Goal: Find specific page/section: Find specific page/section

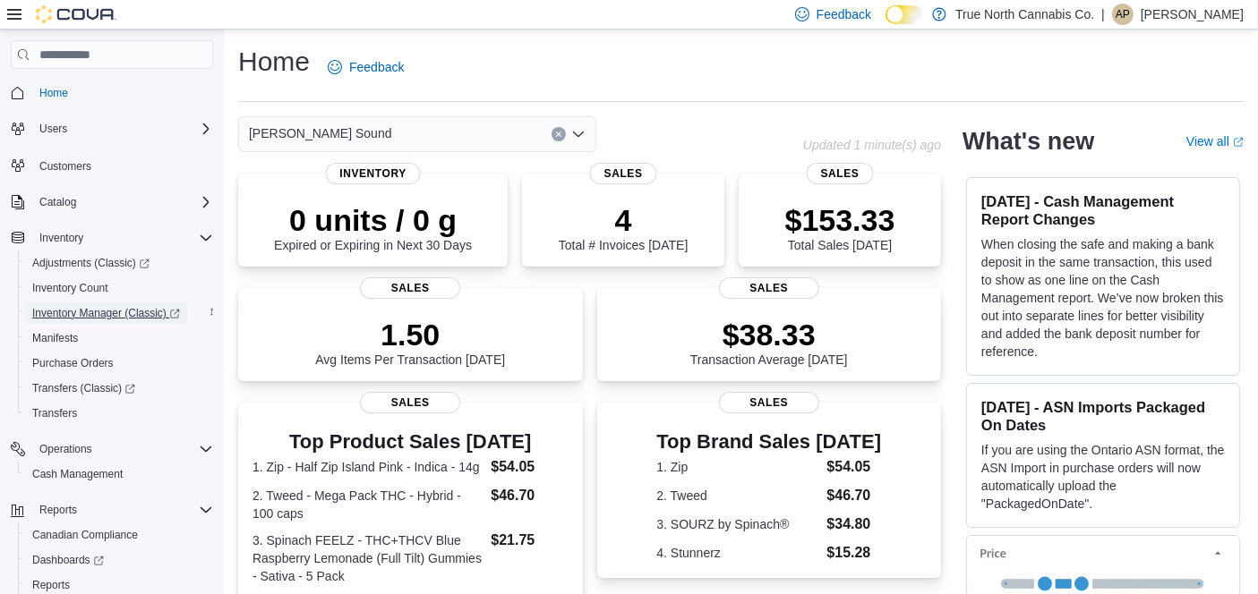
click at [74, 312] on span "Inventory Manager (Classic)" at bounding box center [106, 313] width 148 height 14
click at [76, 469] on span "Cash Management" at bounding box center [77, 474] width 90 height 14
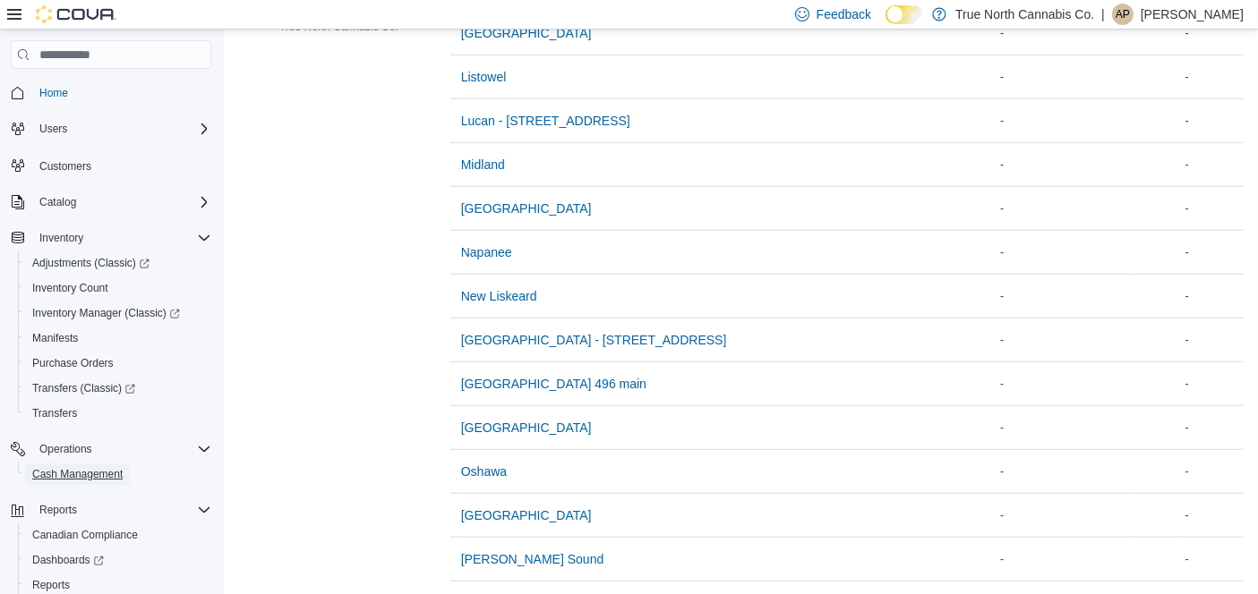
scroll to position [1371, 0]
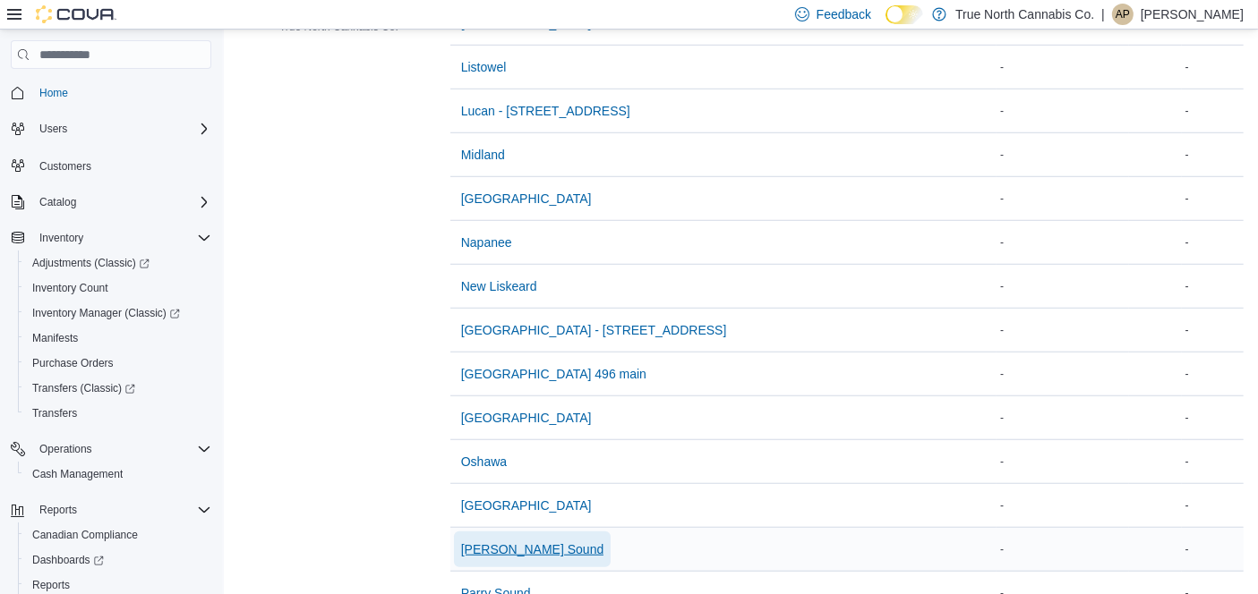
click at [481, 546] on span "[PERSON_NAME] Sound" at bounding box center [532, 550] width 143 height 18
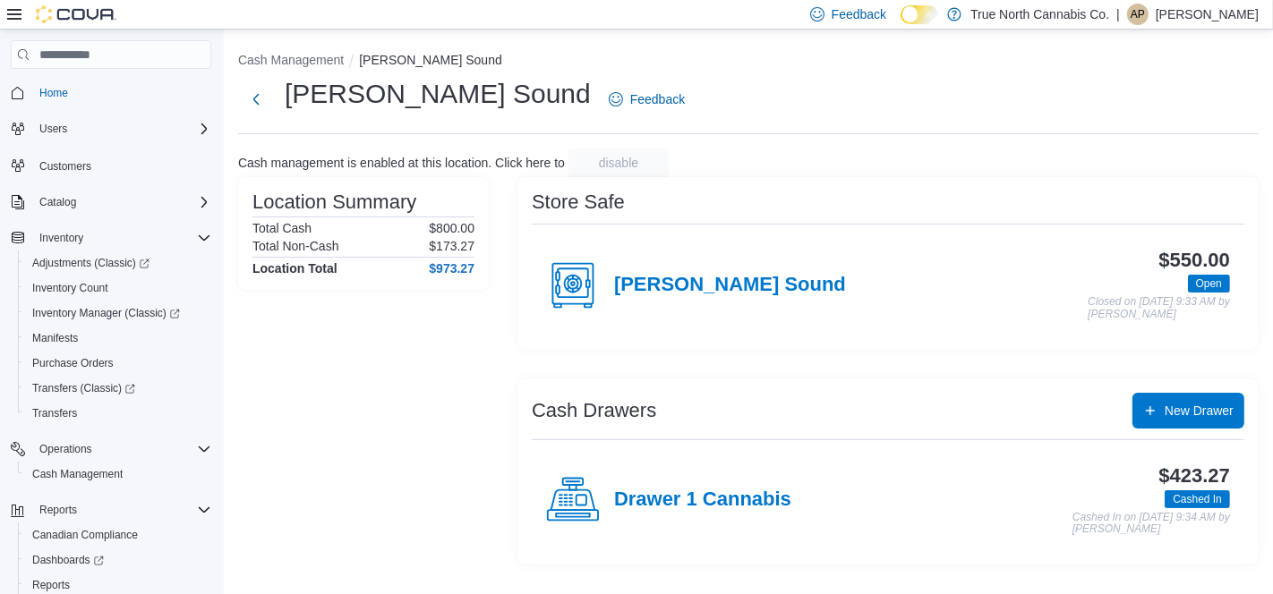
click at [380, 432] on div "Location Summary Total Cash $800.00 Total Non-Cash $173.27 Location Total $973.…" at bounding box center [363, 371] width 251 height 388
click at [1173, 14] on p "[PERSON_NAME]" at bounding box center [1207, 14] width 103 height 21
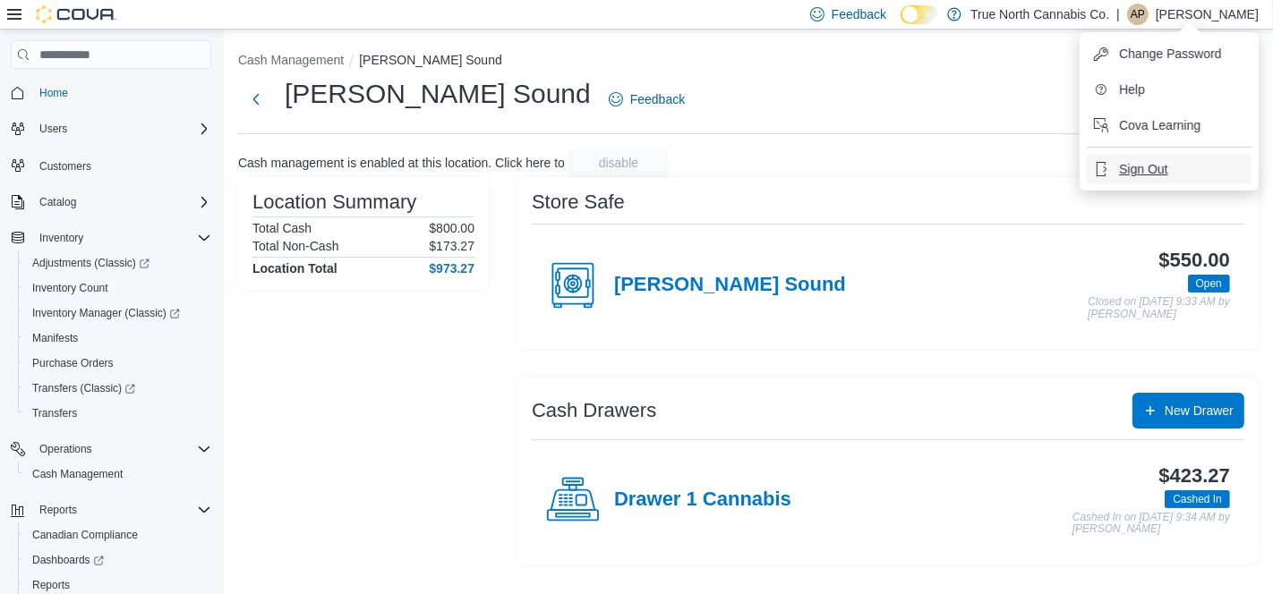
click at [1128, 165] on span "Sign Out" at bounding box center [1143, 169] width 48 height 18
